Goal: Task Accomplishment & Management: Use online tool/utility

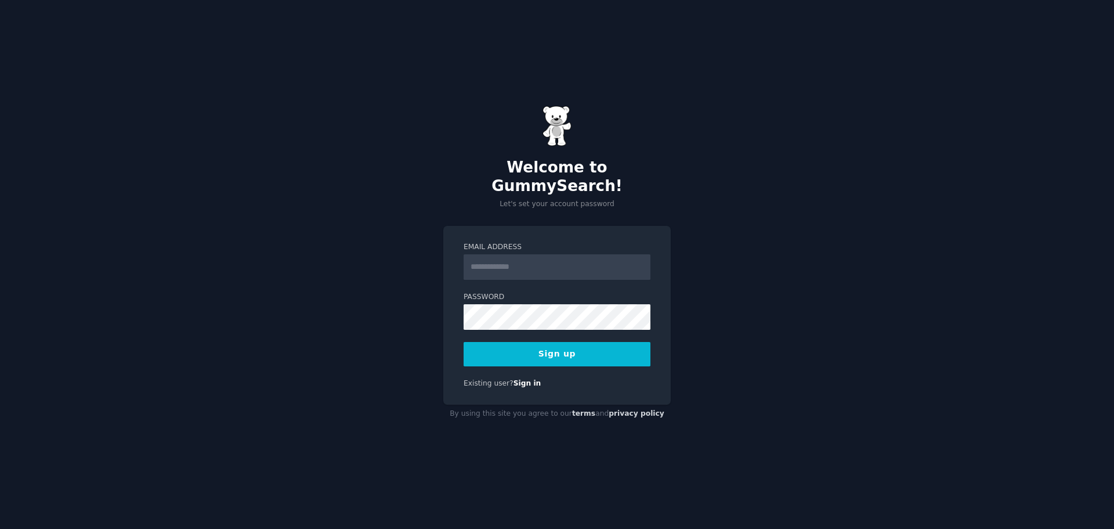
click at [553, 266] on input "Email Address" at bounding box center [557, 267] width 187 height 26
type input "**********"
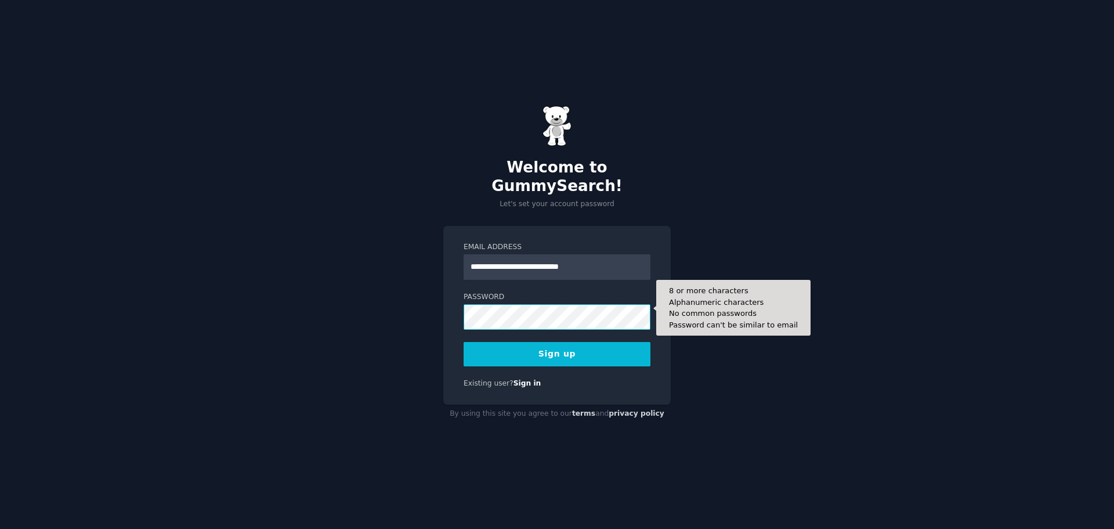
click at [464, 342] on button "Sign up" at bounding box center [557, 354] width 187 height 24
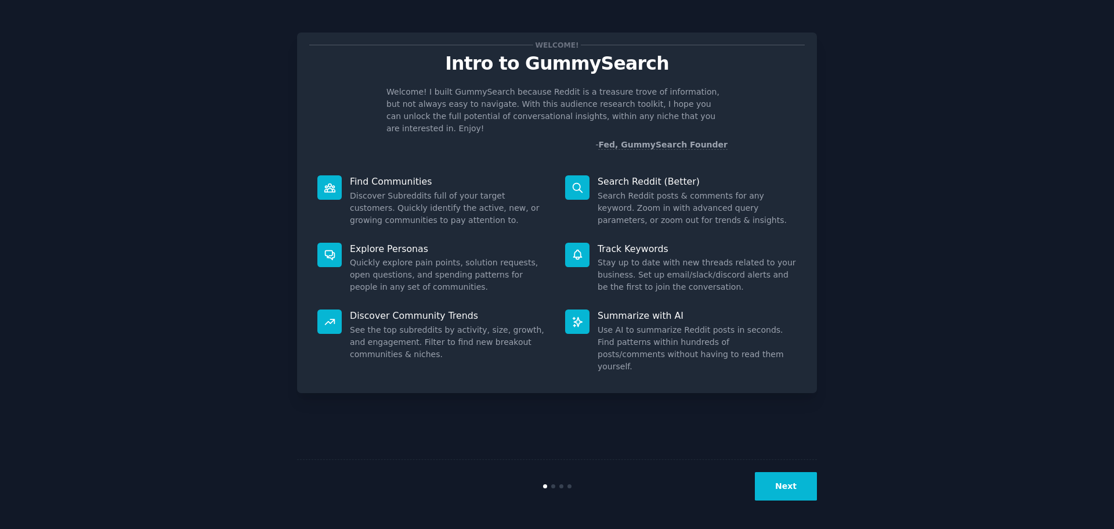
click at [782, 490] on button "Next" at bounding box center [786, 486] width 62 height 28
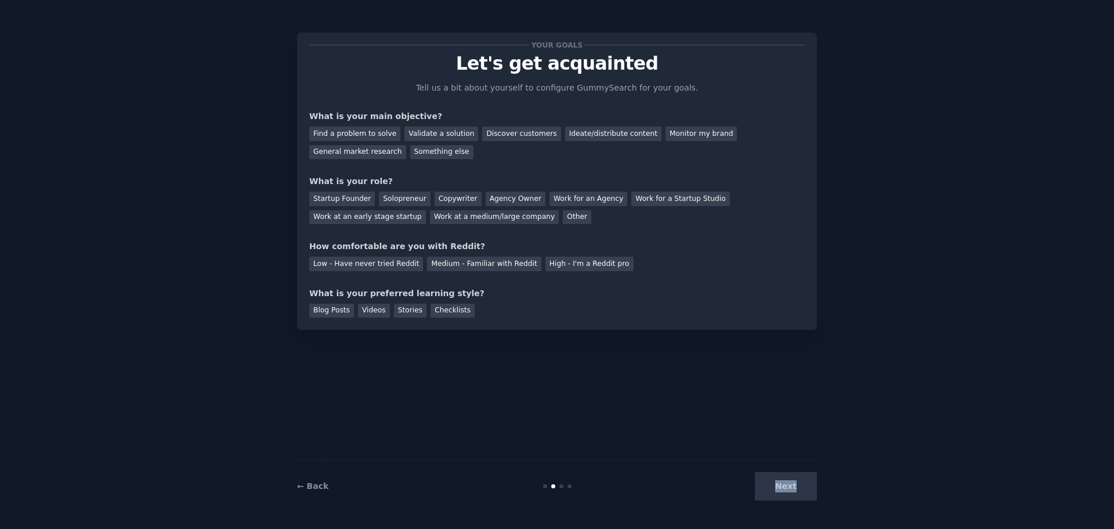
click at [782, 490] on div "Next" at bounding box center [729, 486] width 173 height 28
click at [659, 427] on div "Your goals Let's get acquainted Tell us a bit about yourself to configure Gummy…" at bounding box center [557, 264] width 520 height 496
click at [419, 134] on div "Validate a solution" at bounding box center [441, 133] width 74 height 15
click at [352, 202] on div "Startup Founder" at bounding box center [342, 198] width 66 height 15
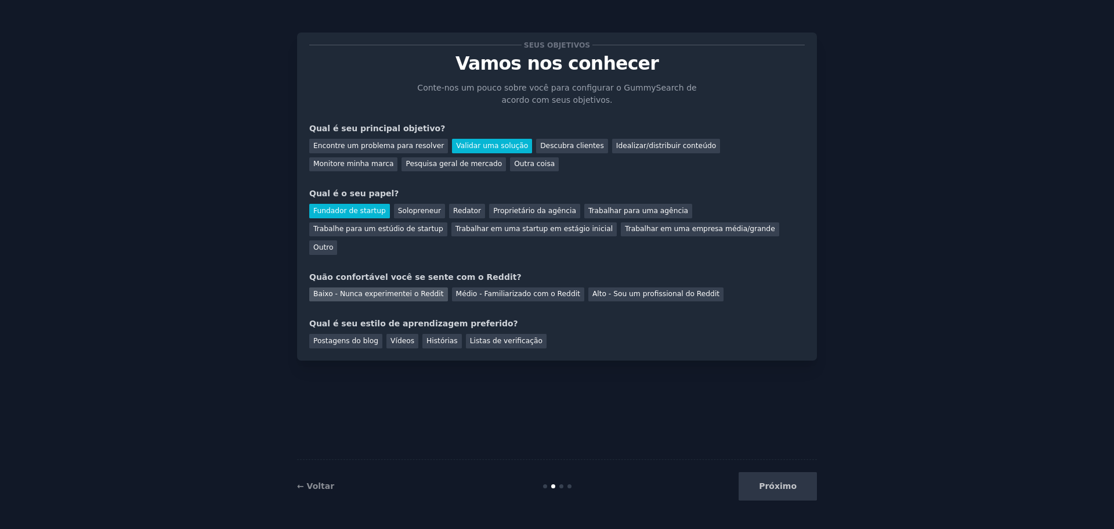
click at [341, 290] on font "Baixo - Nunca experimentei o Reddit" at bounding box center [378, 294] width 131 height 8
click at [352, 337] on font "Postagens do blog" at bounding box center [345, 341] width 65 height 8
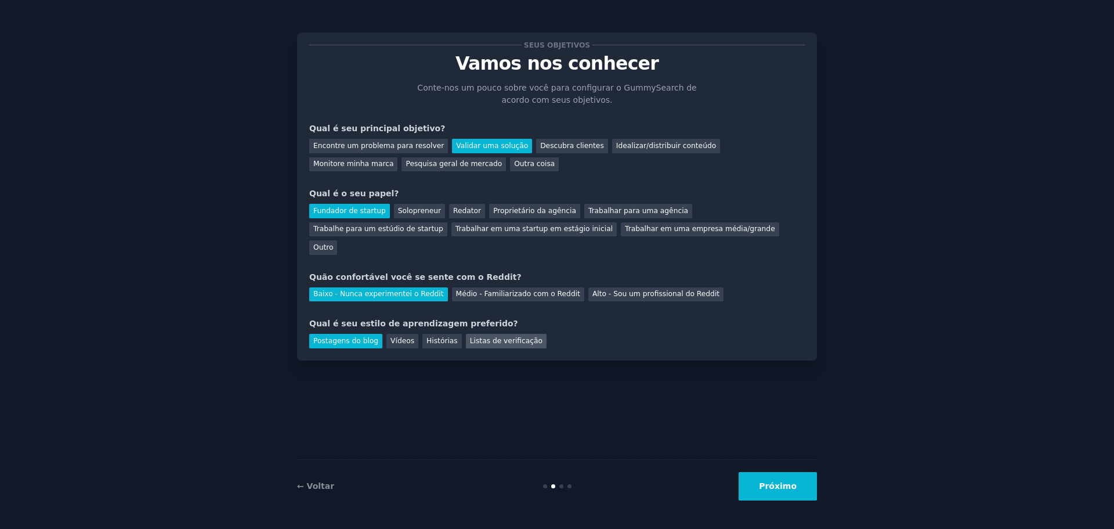
click at [501, 337] on font "Listas de verificação" at bounding box center [506, 341] width 73 height 8
click at [773, 488] on font "Próximo" at bounding box center [778, 485] width 38 height 9
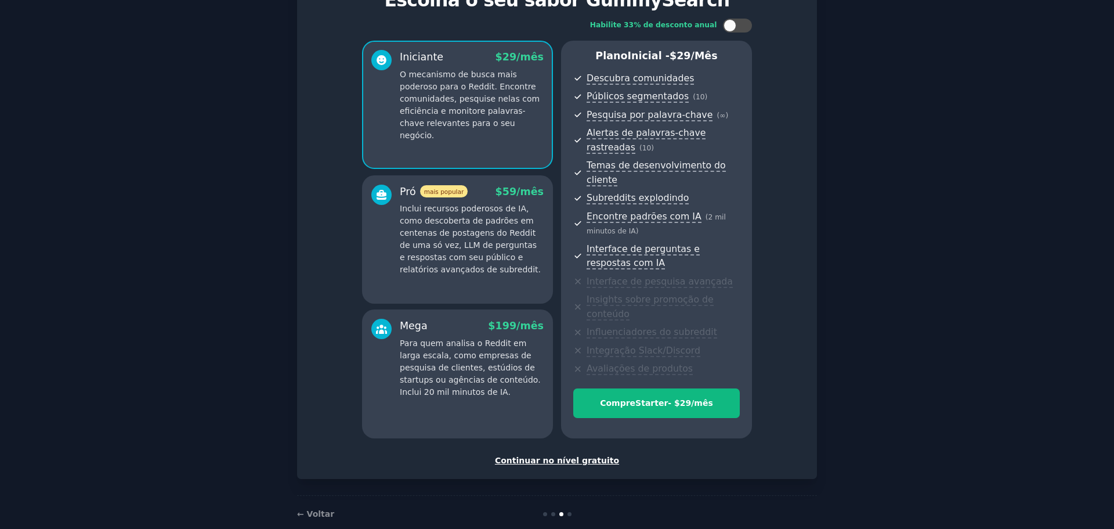
scroll to position [68, 0]
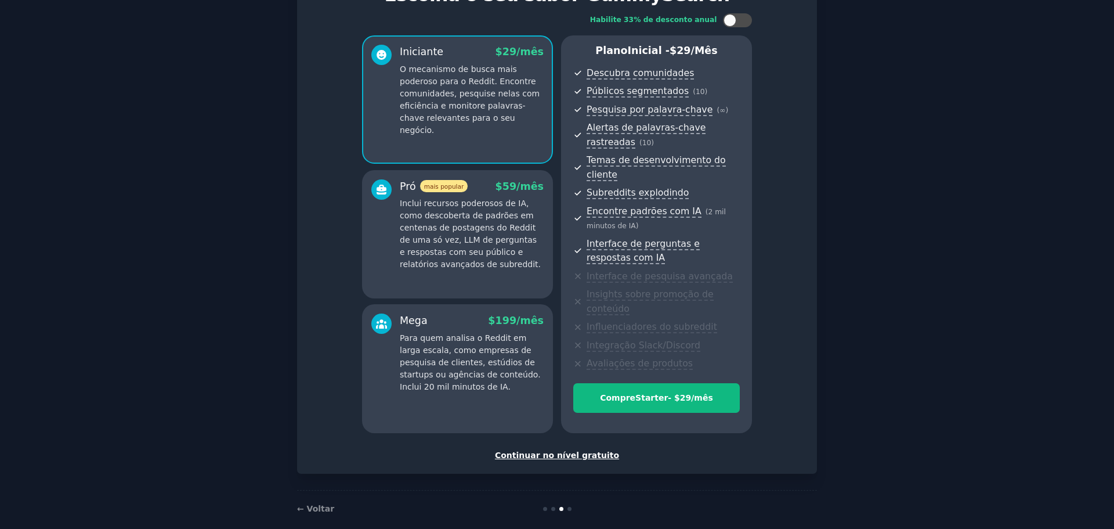
click at [524, 450] on font "Continuar no nível gratuito" at bounding box center [557, 454] width 124 height 9
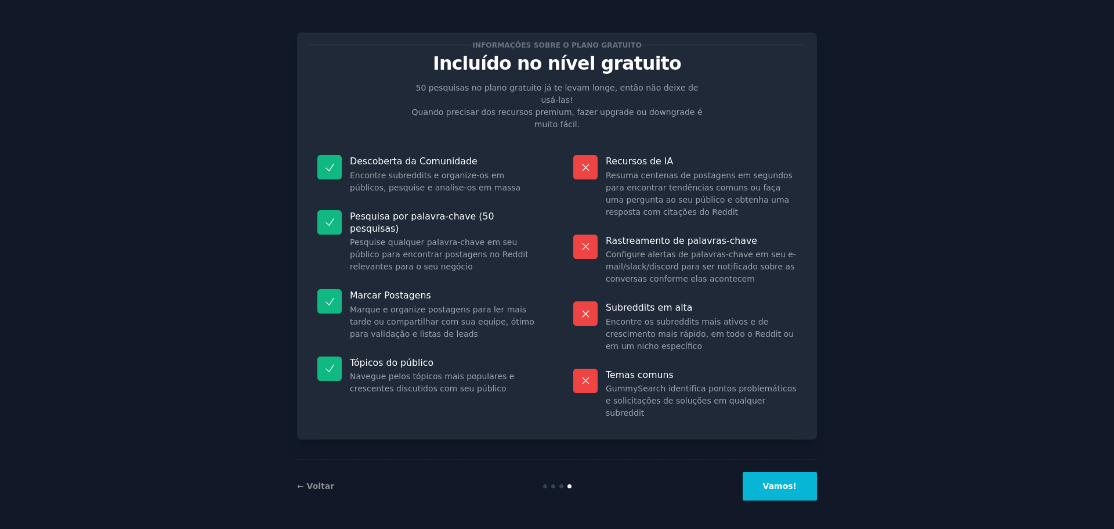
click at [790, 495] on button "Vamos!" at bounding box center [780, 486] width 74 height 28
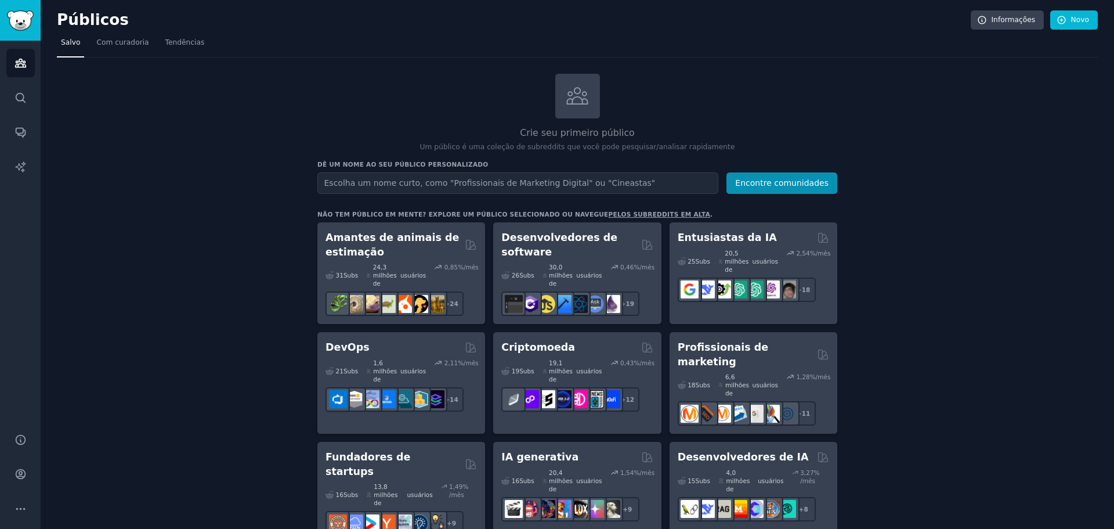
click at [346, 183] on input "text" at bounding box center [517, 182] width 401 height 21
type input "Whatsapp business"
click at [820, 182] on font "Encontre comunidades" at bounding box center [781, 182] width 93 height 9
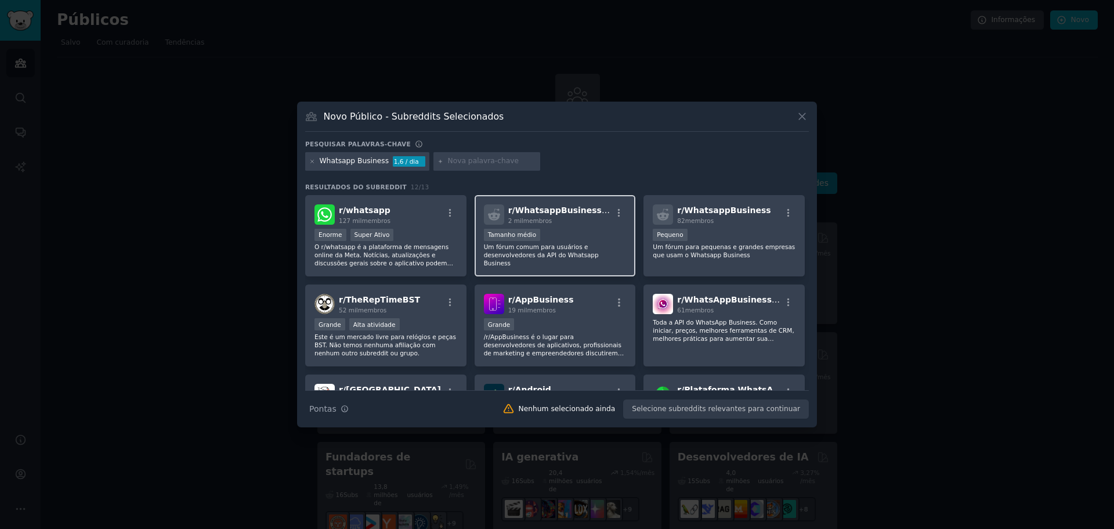
click at [576, 230] on div "Tamanho médio" at bounding box center [555, 236] width 143 height 15
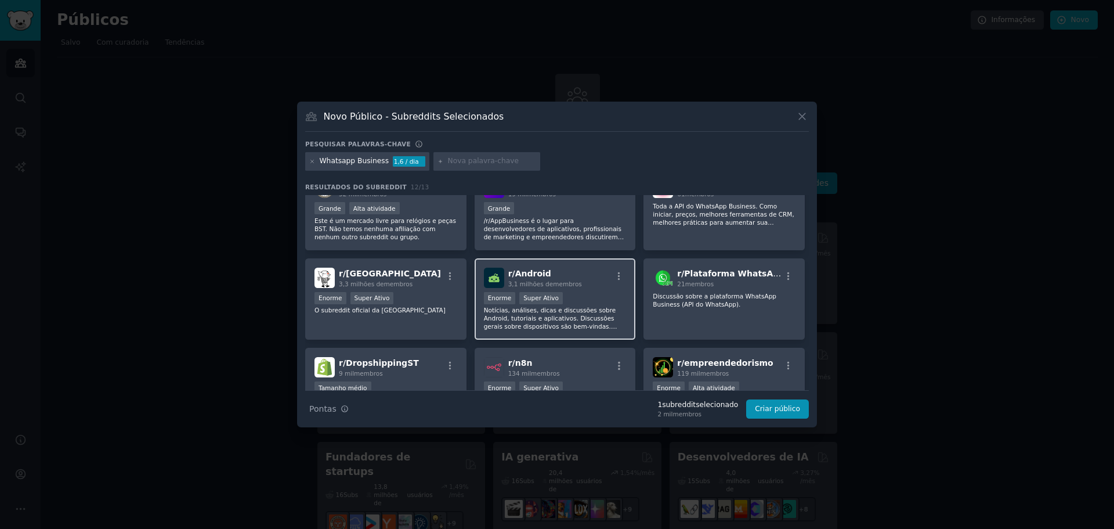
scroll to position [174, 0]
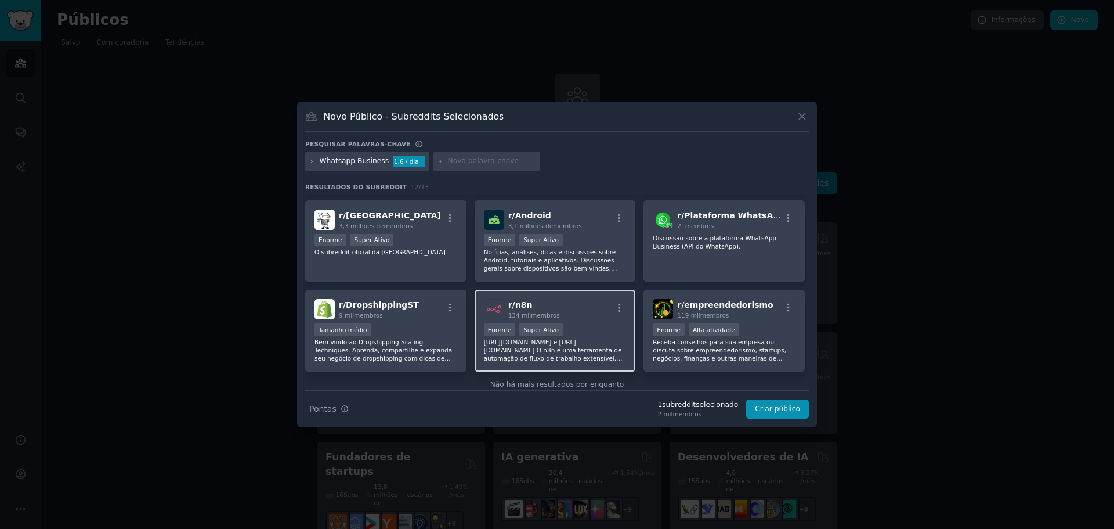
click at [542, 310] on h2 "r/ n8n 134 mil membros" at bounding box center [534, 309] width 52 height 20
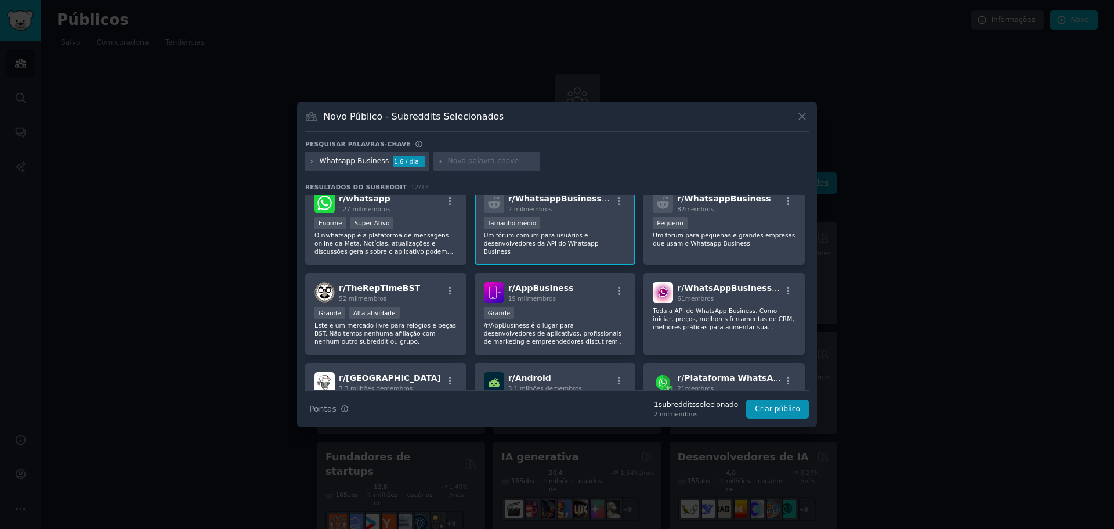
scroll to position [0, 0]
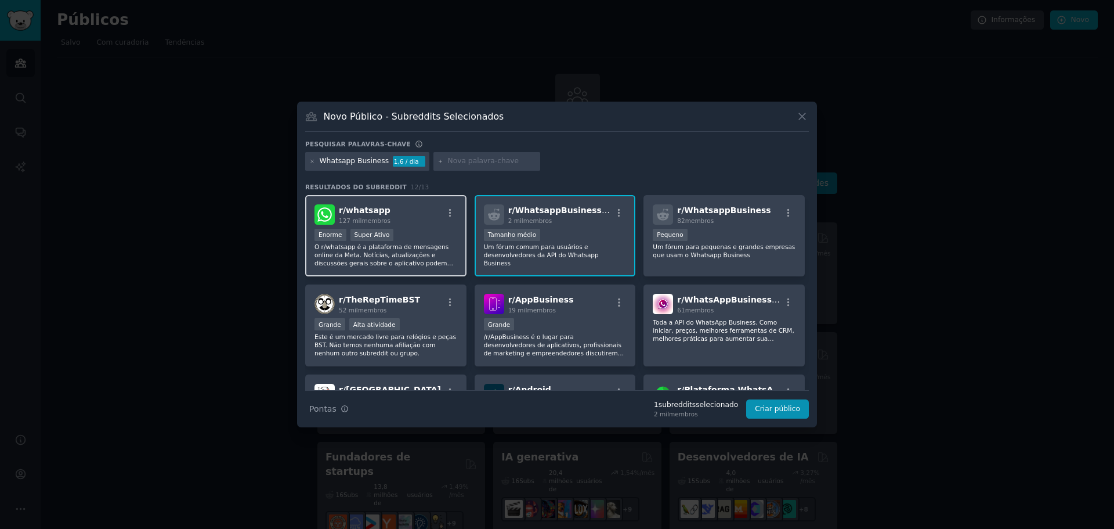
click at [429, 264] on font "O r/whatsapp é a plataforma de mensagens online da Meta. Notícias, atualizações…" at bounding box center [383, 258] width 139 height 31
click at [782, 410] on font "Criar público" at bounding box center [777, 408] width 45 height 8
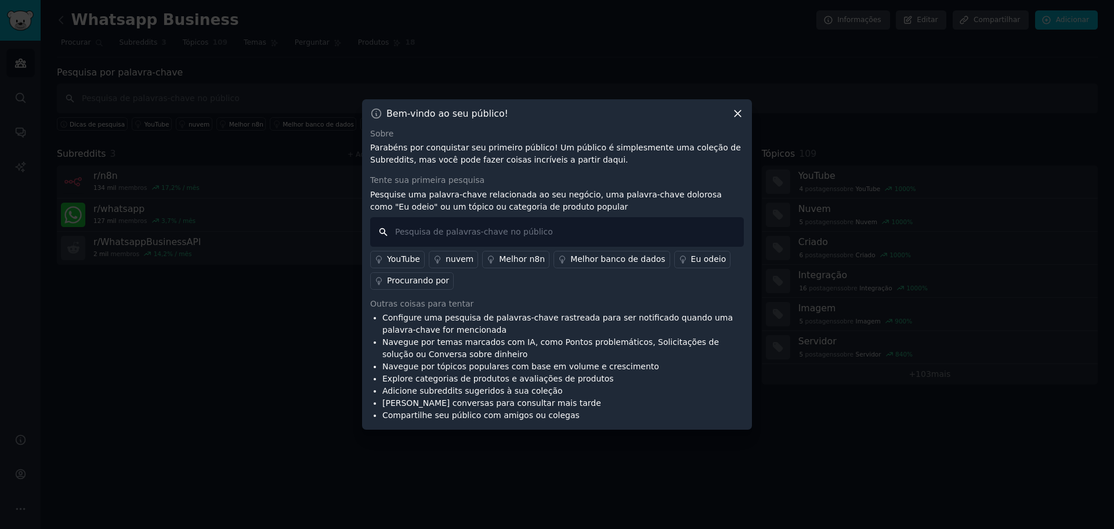
click at [485, 233] on input "text" at bounding box center [557, 232] width 374 height 30
type input "atendimento"
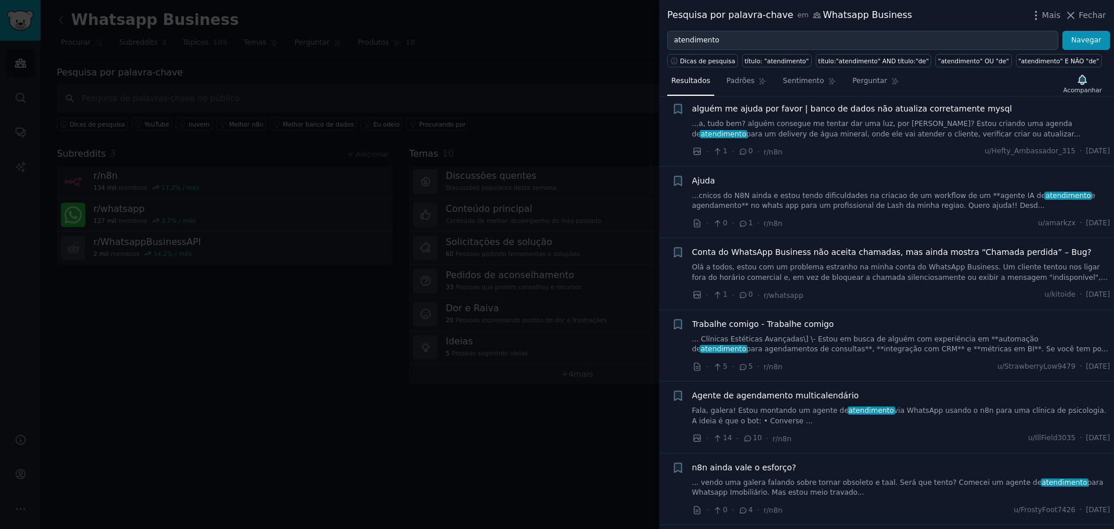
scroll to position [221, 0]
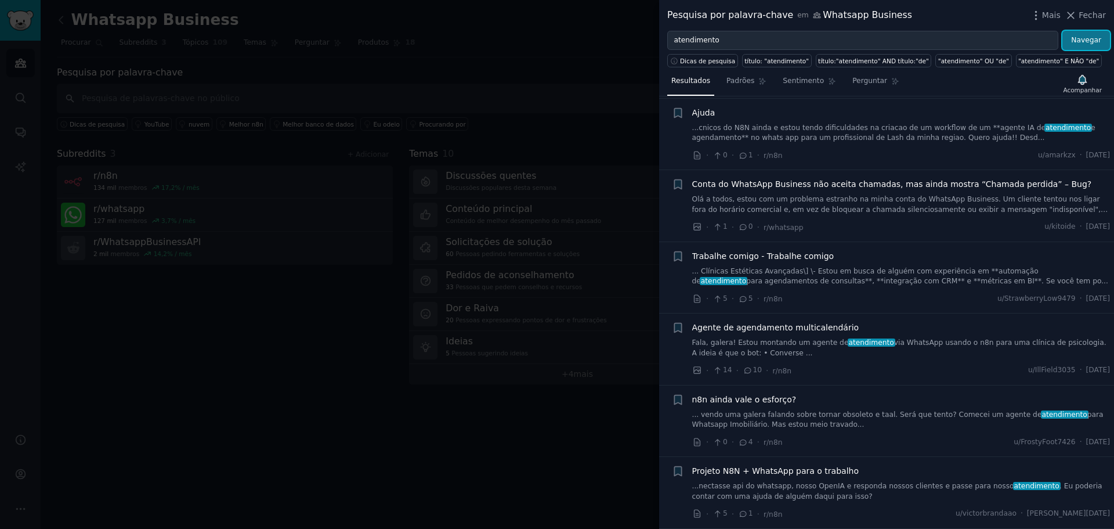
click at [1088, 45] on button "Navegar" at bounding box center [1086, 41] width 48 height 20
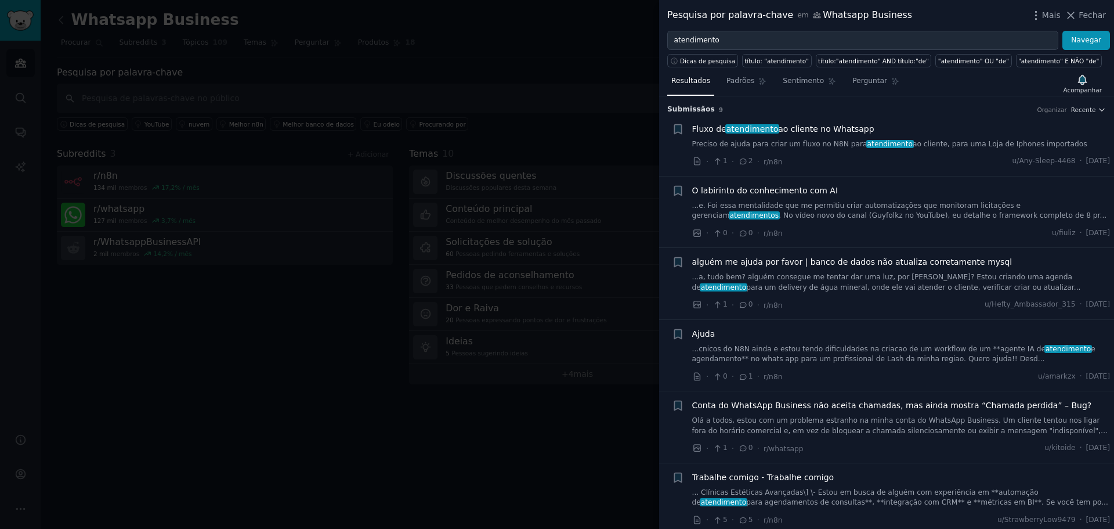
click at [298, 331] on div at bounding box center [557, 264] width 1114 height 529
